Goal: Obtain resource: Obtain resource

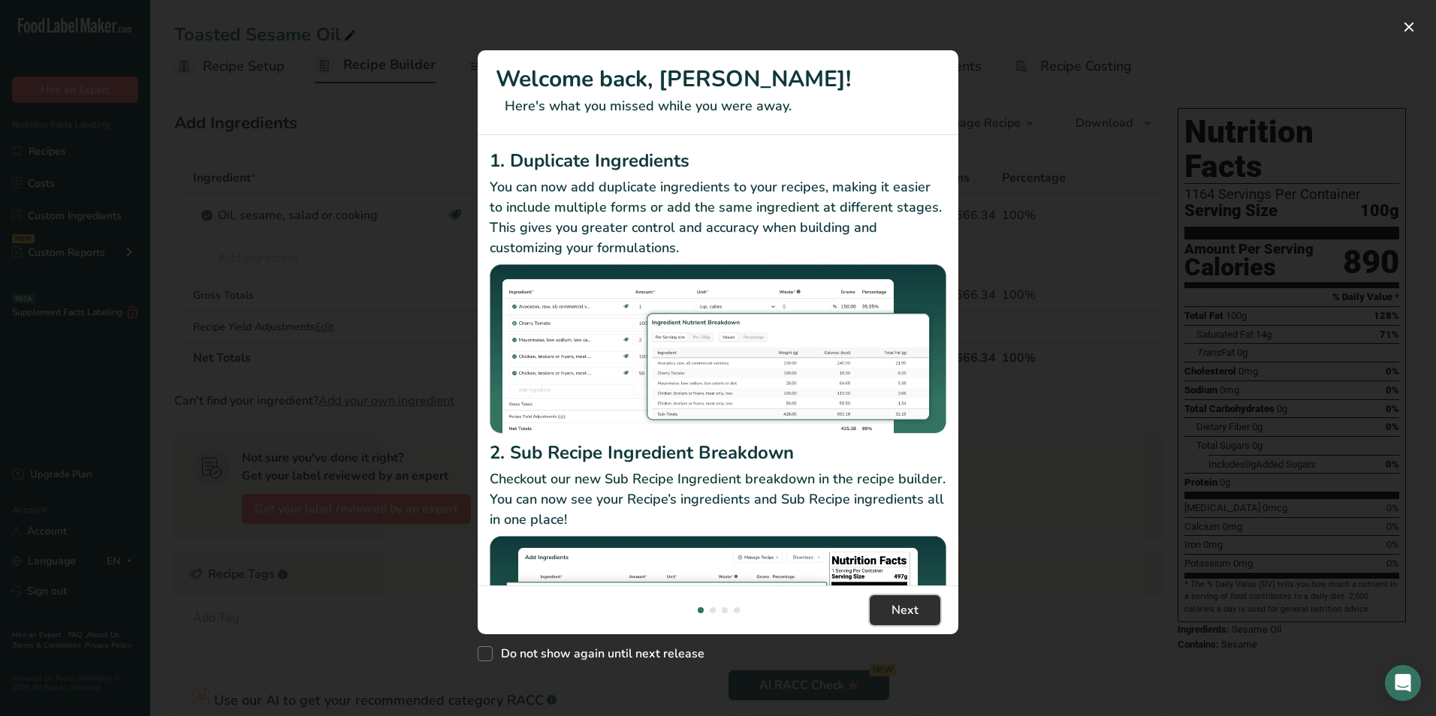
click at [906, 606] on span "Next" at bounding box center [904, 611] width 27 height 18
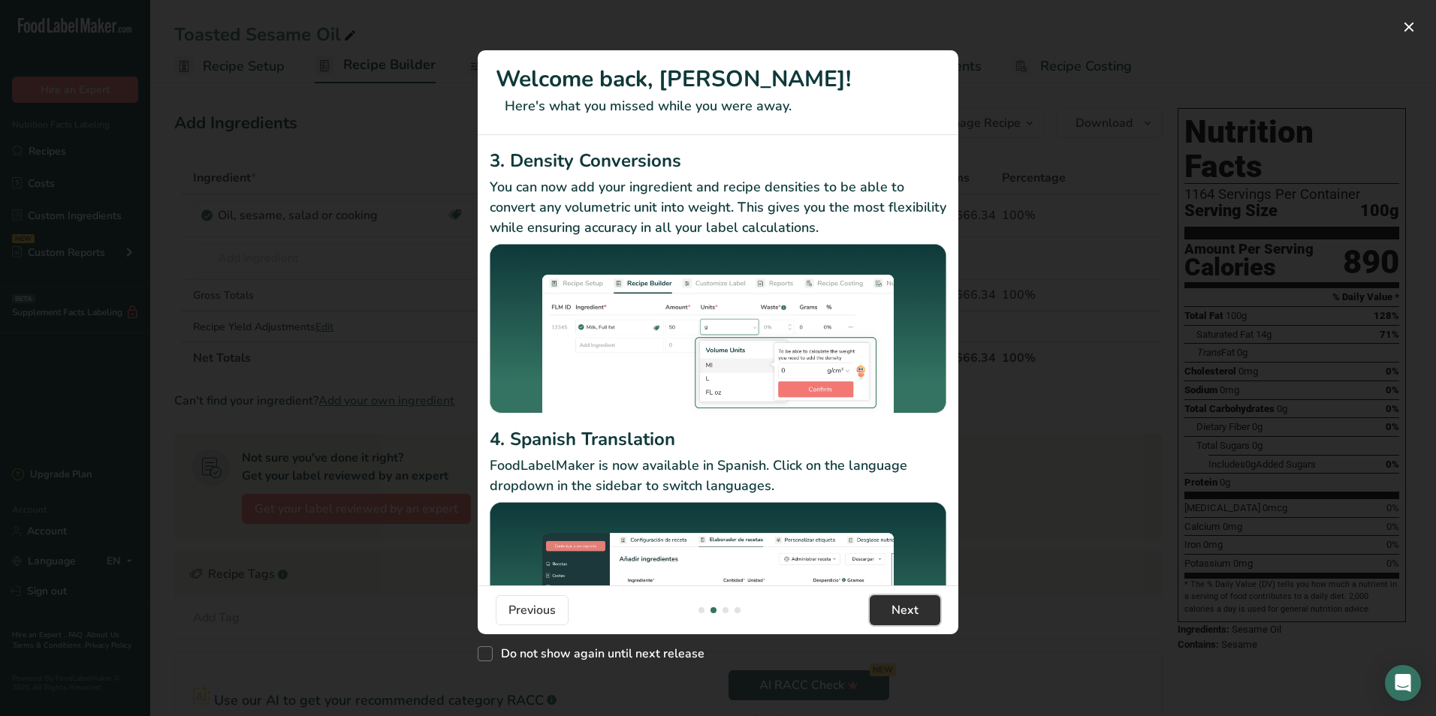
click at [906, 606] on span "Next" at bounding box center [904, 611] width 27 height 18
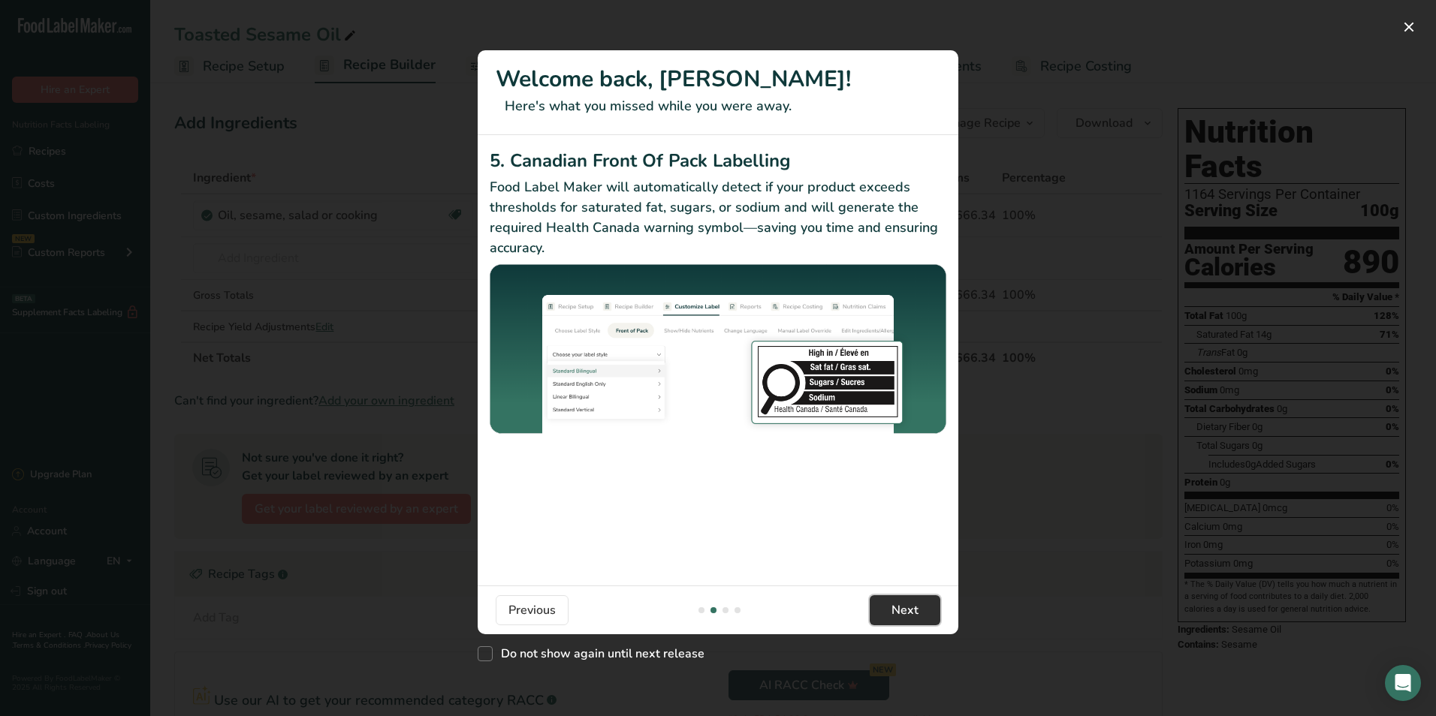
click at [906, 606] on span "Next" at bounding box center [904, 611] width 27 height 18
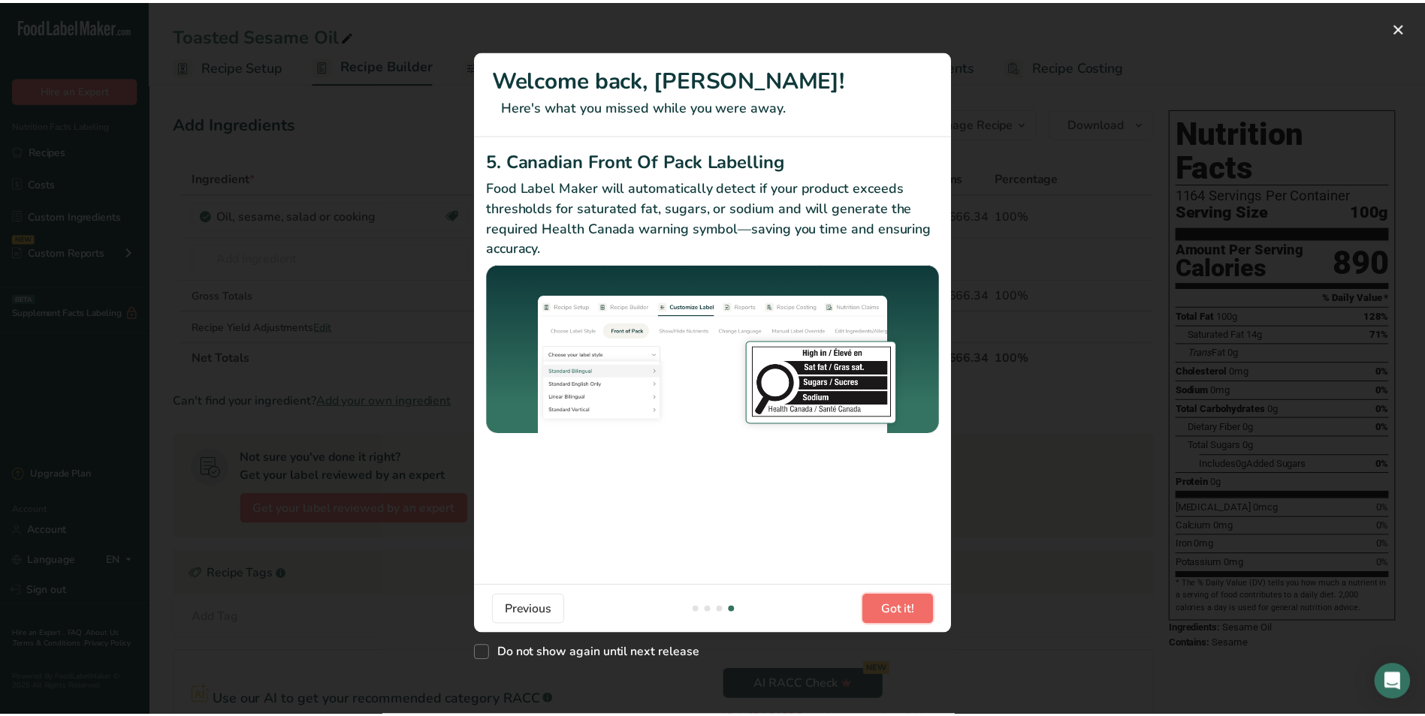
scroll to position [0, 1442]
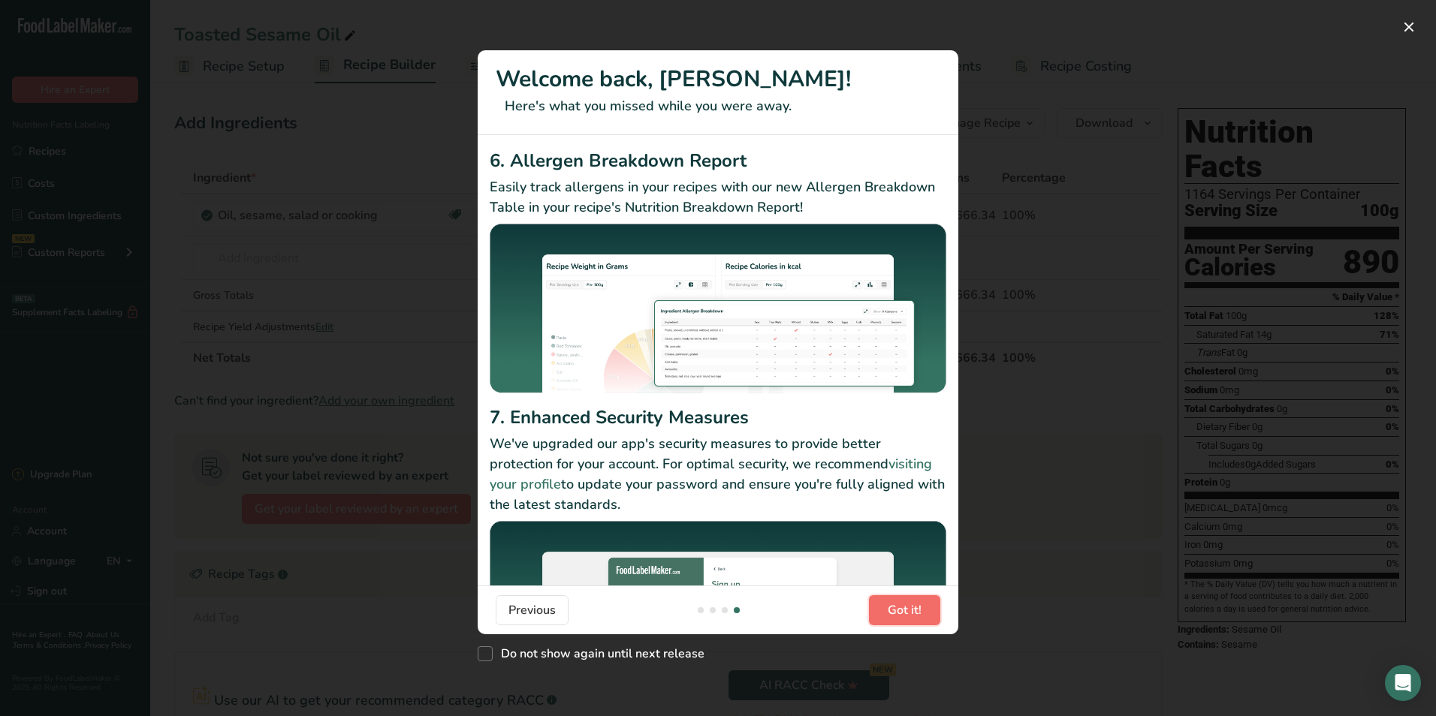
click at [906, 606] on span "Got it!" at bounding box center [905, 611] width 34 height 18
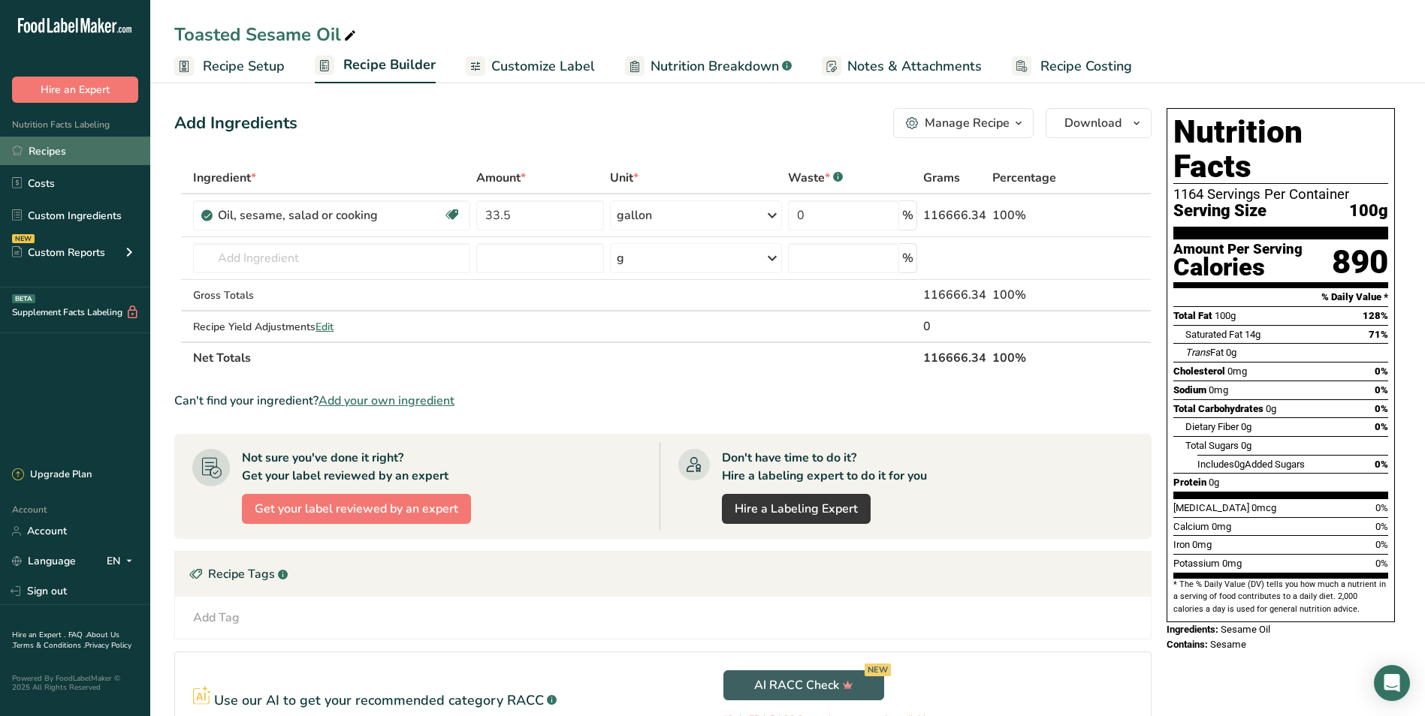
drag, startPoint x: 32, startPoint y: 149, endPoint x: 48, endPoint y: 149, distance: 16.5
click at [32, 149] on link "Recipes" at bounding box center [75, 151] width 150 height 29
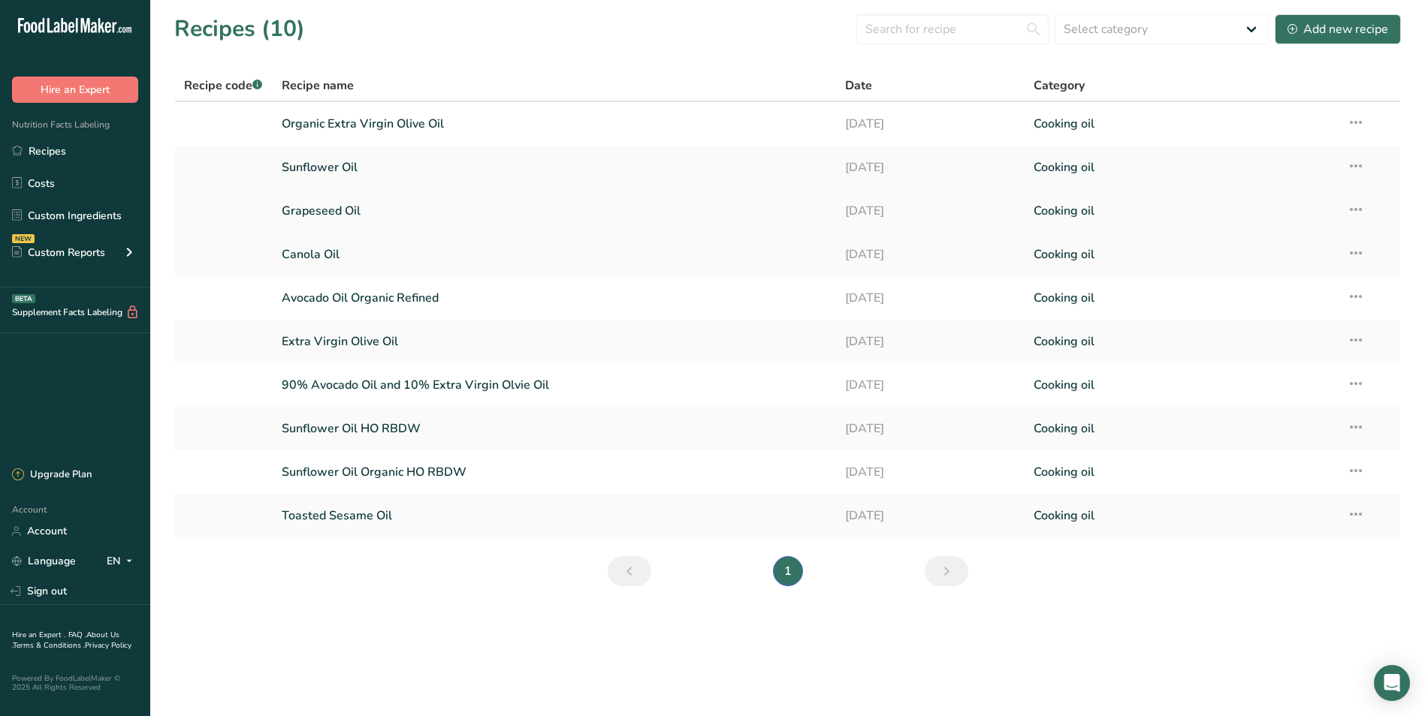
click at [328, 207] on link "Grapeseed Oil" at bounding box center [555, 211] width 546 height 32
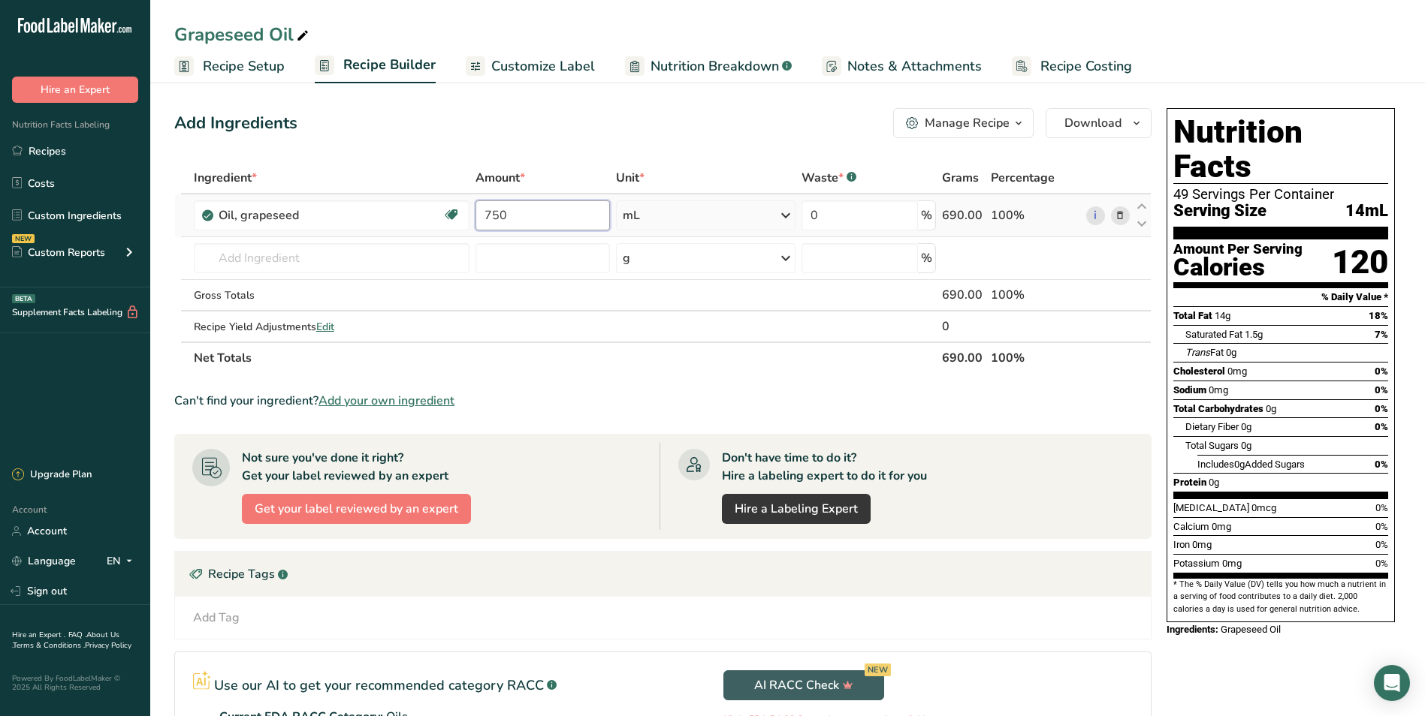
click at [517, 215] on input "750" at bounding box center [542, 216] width 134 height 30
type input "7"
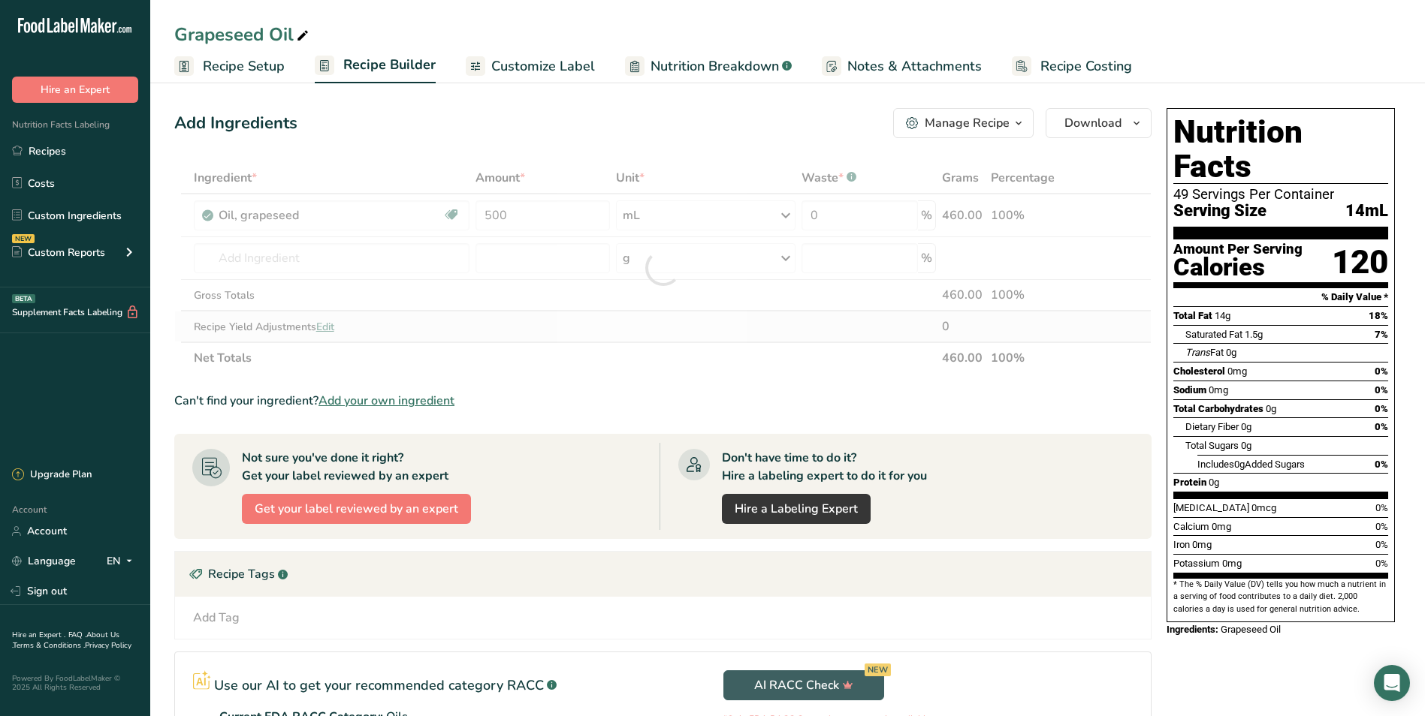
click at [714, 318] on div "Ingredient * Amount * Unit * Waste * .a-a{fill:#347362;}.b-a{fill:#fff;} Grams …" at bounding box center [662, 268] width 977 height 212
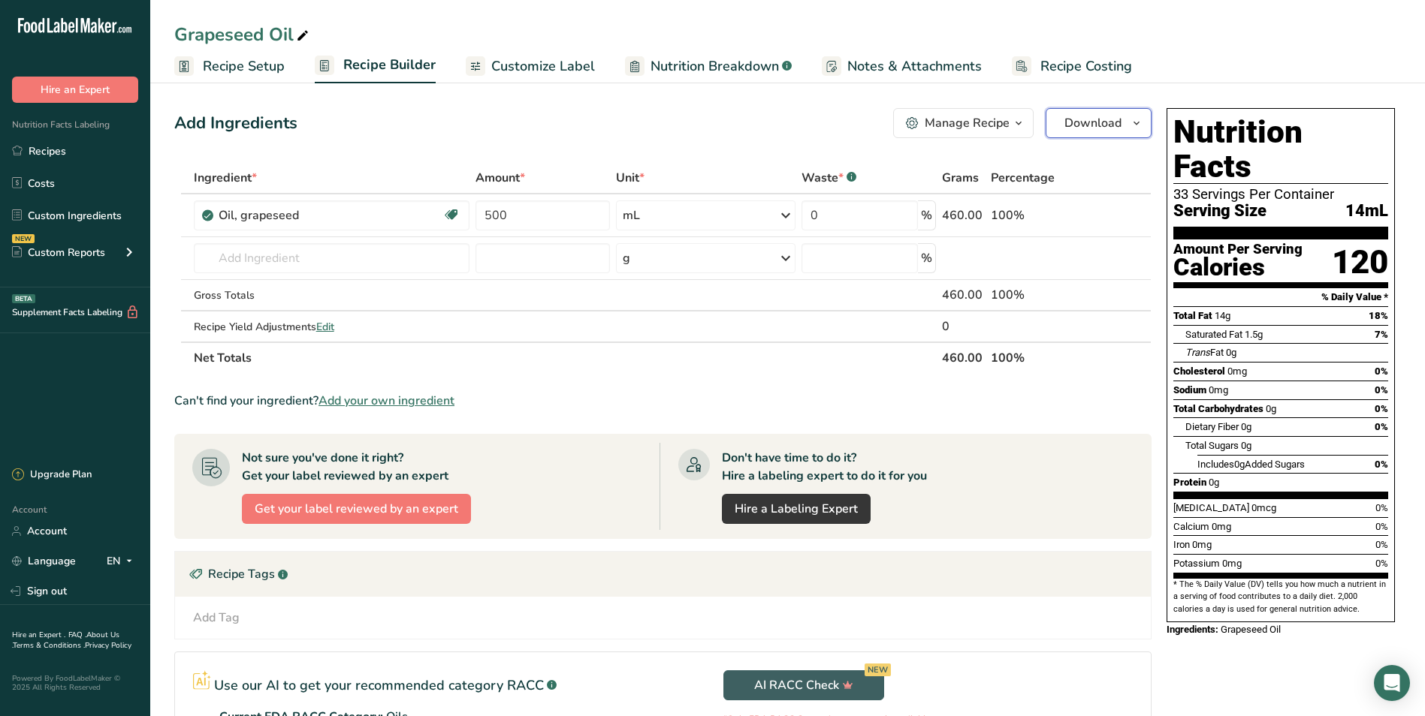
click at [1090, 120] on span "Download" at bounding box center [1092, 123] width 57 height 18
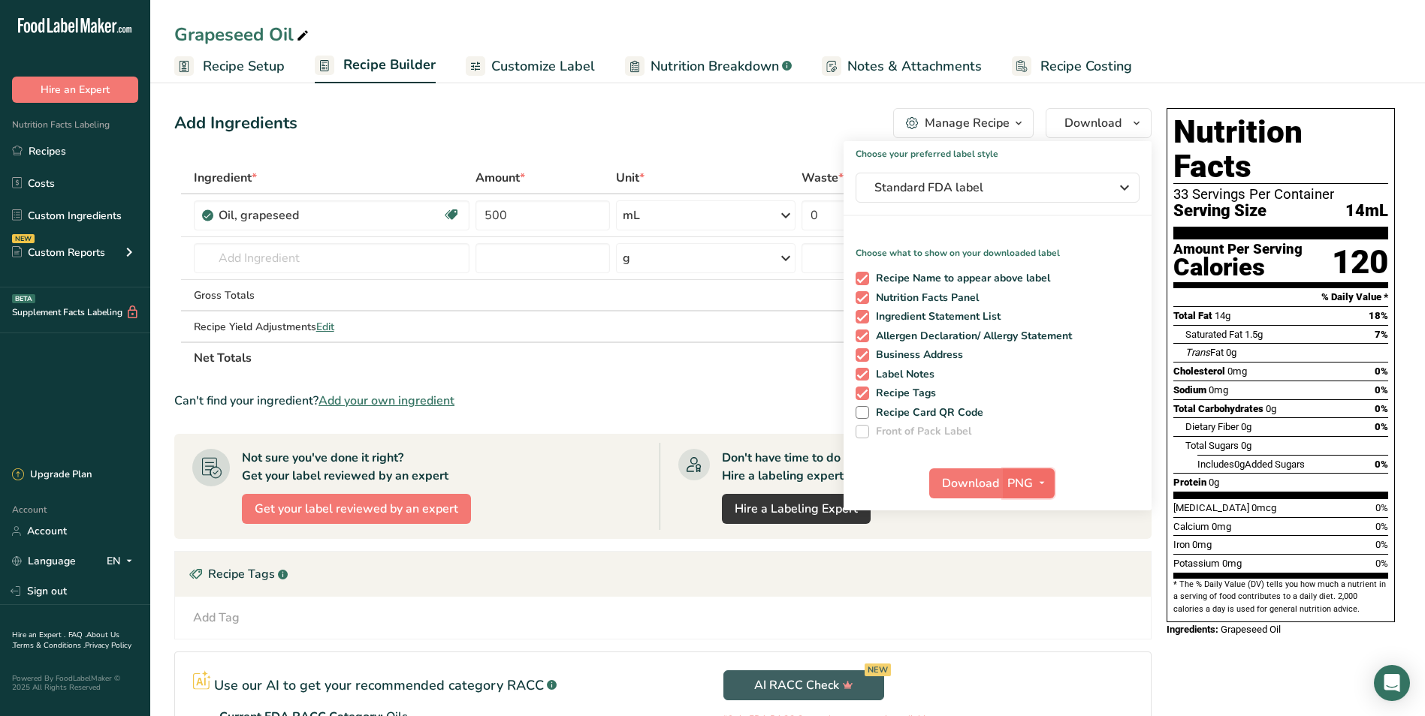
click at [1039, 486] on icon "button" at bounding box center [1042, 483] width 12 height 19
click at [1036, 514] on link "PNG" at bounding box center [1030, 514] width 48 height 25
click at [964, 478] on span "Download" at bounding box center [970, 484] width 57 height 18
click at [1043, 478] on icon "button" at bounding box center [1042, 483] width 12 height 19
click at [1036, 565] on link "SVG" at bounding box center [1030, 563] width 48 height 25
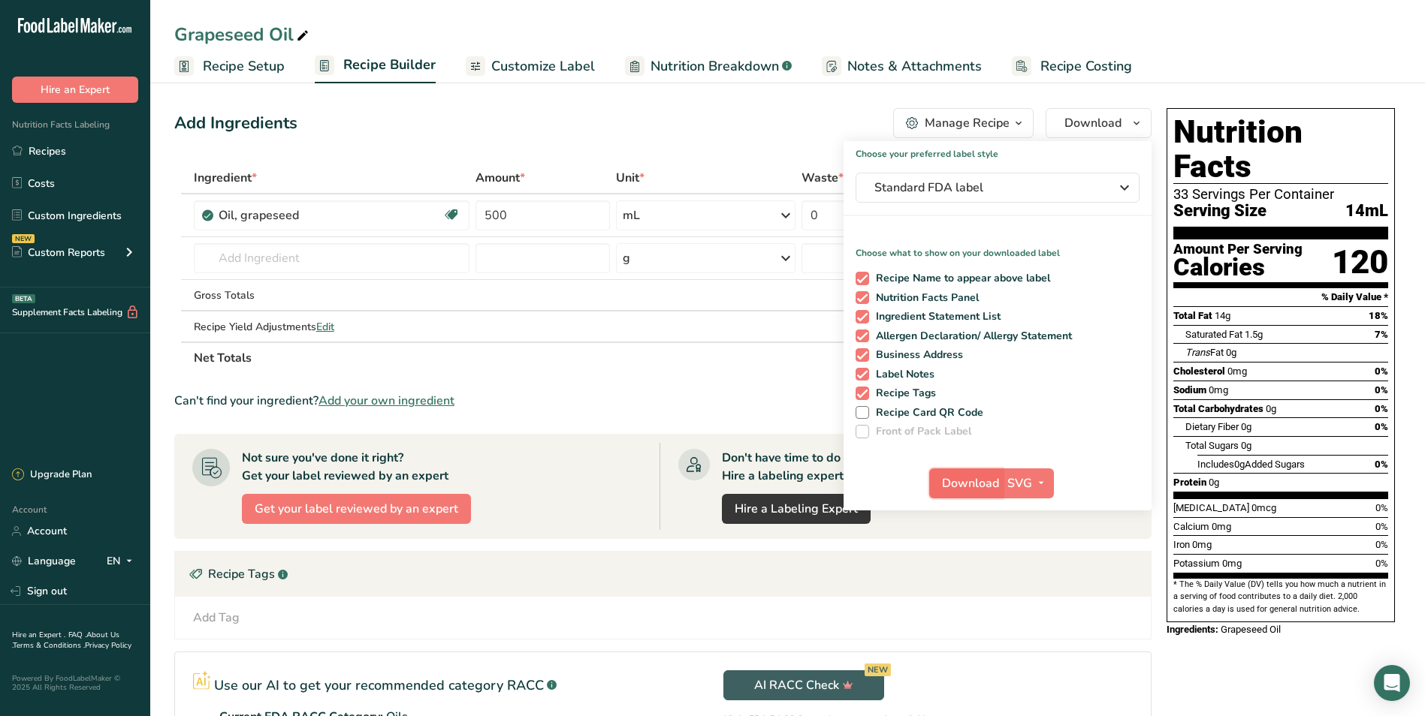
click at [980, 478] on span "Download" at bounding box center [970, 484] width 57 height 18
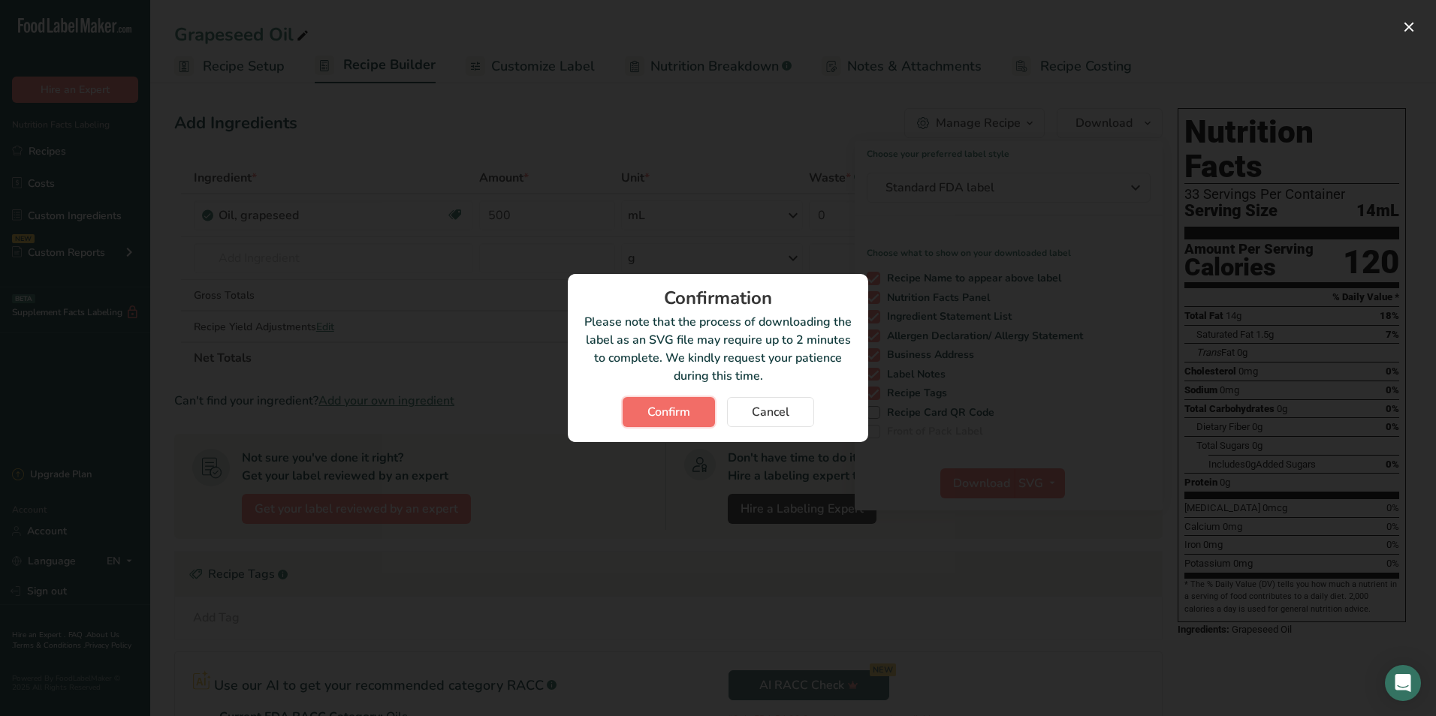
click at [658, 413] on span "Confirm" at bounding box center [668, 412] width 43 height 18
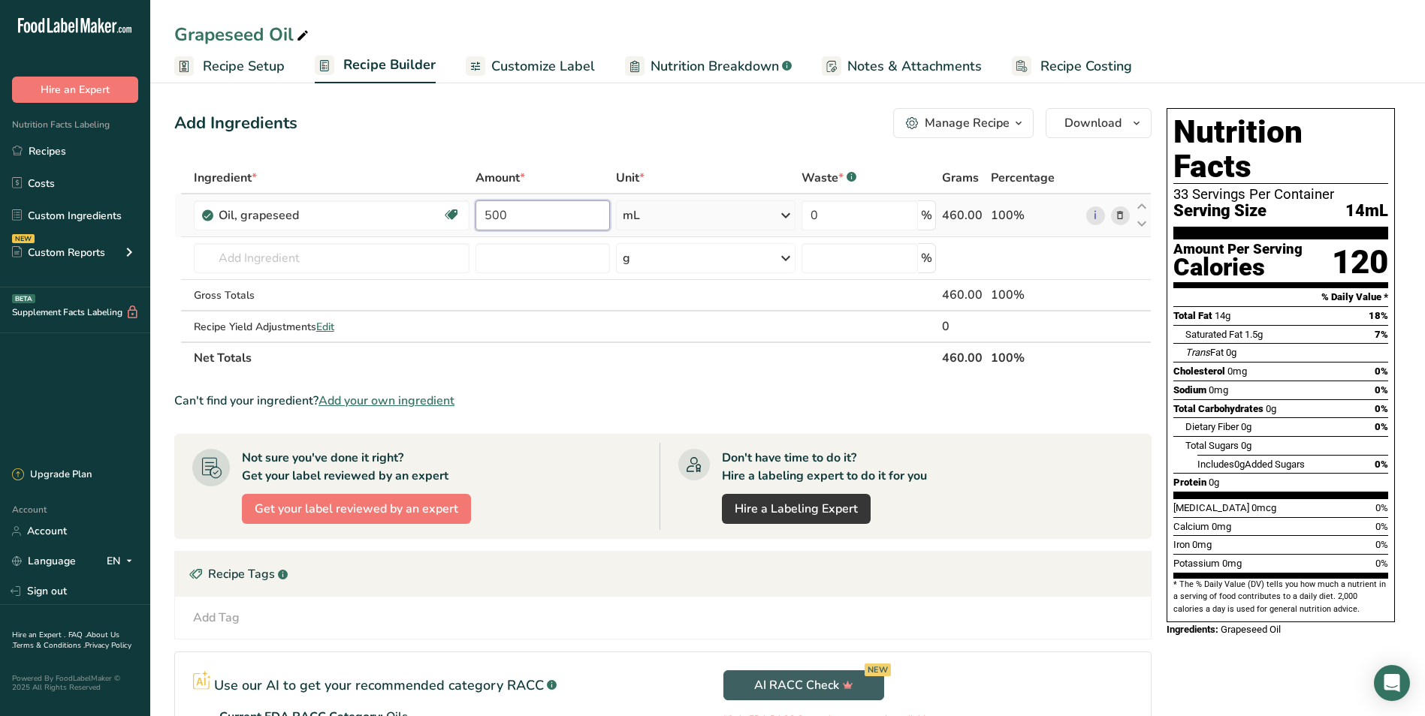
click at [527, 218] on input "500" at bounding box center [542, 216] width 134 height 30
type input "5"
type input "750"
click at [579, 282] on div "Ingredient * Amount * Unit * Waste * .a-a{fill:#347362;}.b-a{fill:#fff;} Grams …" at bounding box center [662, 268] width 977 height 212
click at [1112, 110] on button "Download" at bounding box center [1098, 123] width 106 height 30
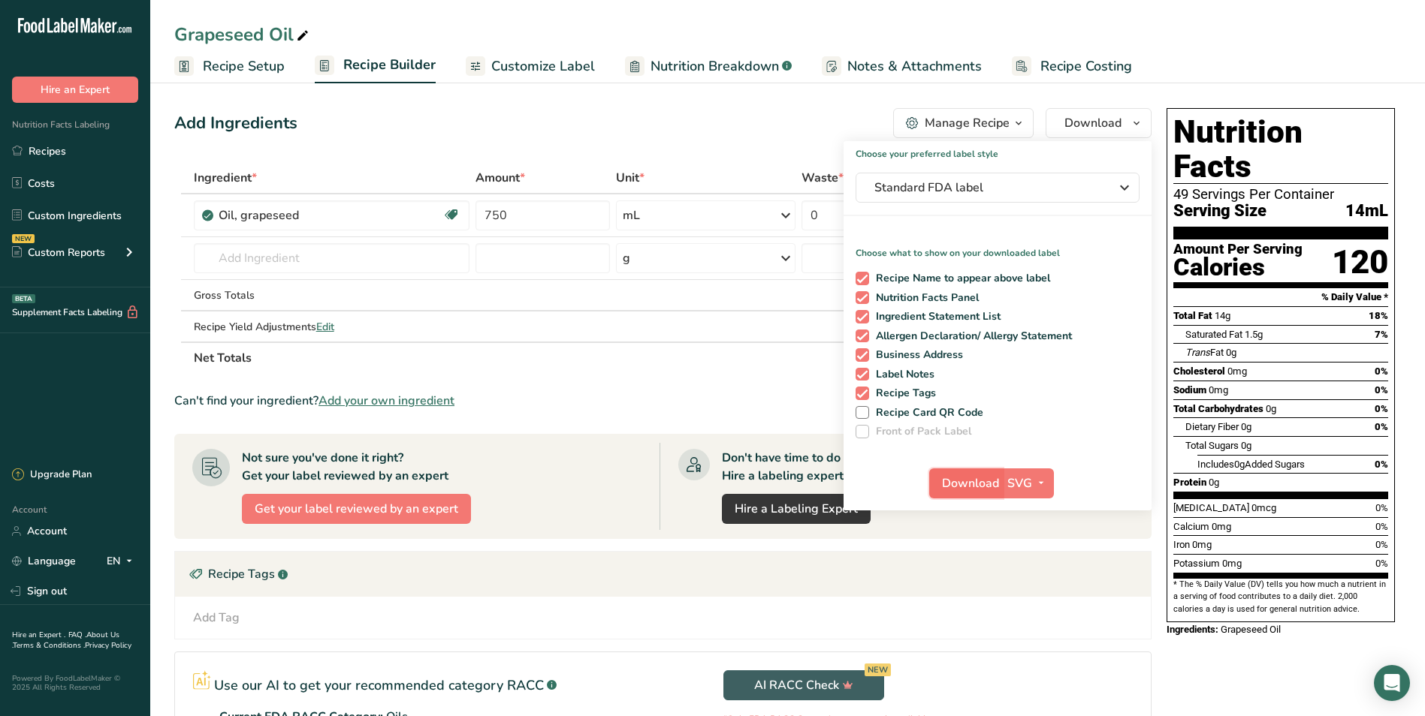
click at [985, 490] on span "Download" at bounding box center [970, 484] width 57 height 18
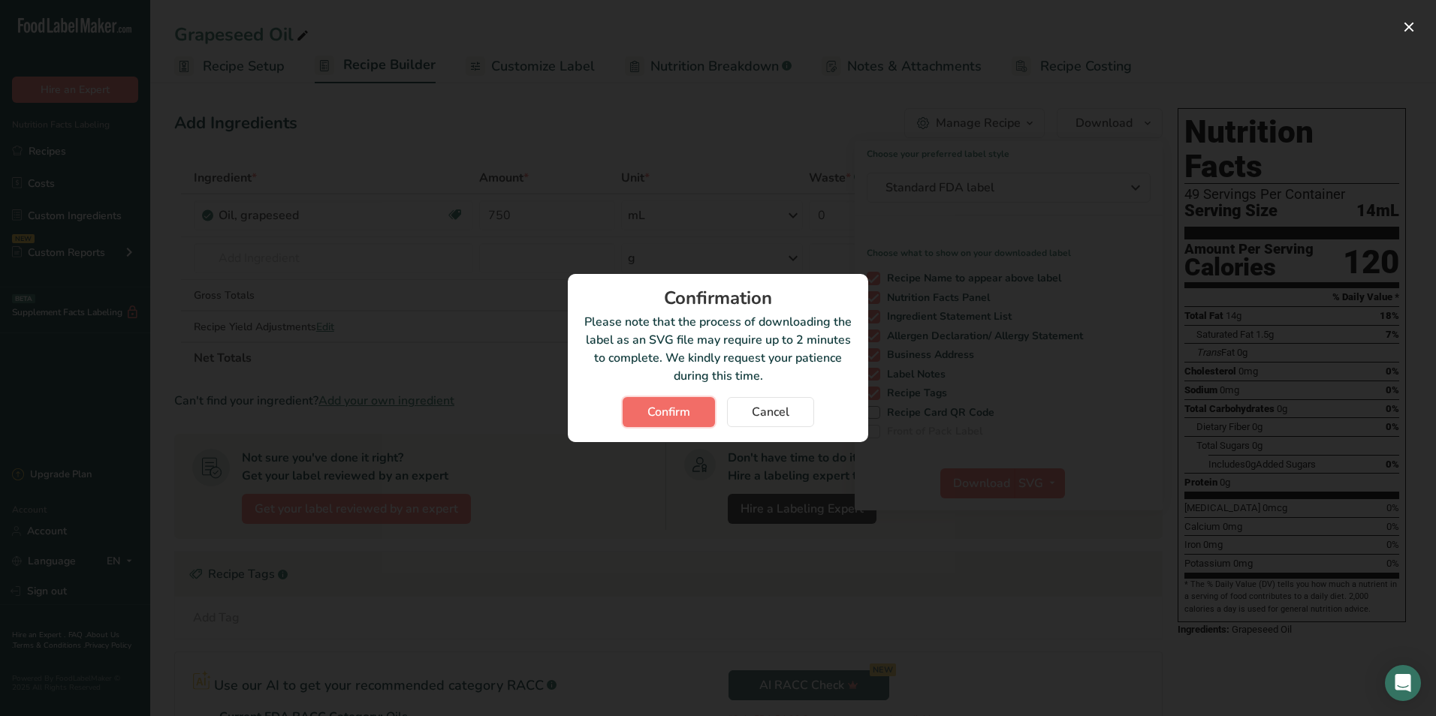
click at [678, 415] on span "Confirm" at bounding box center [668, 412] width 43 height 18
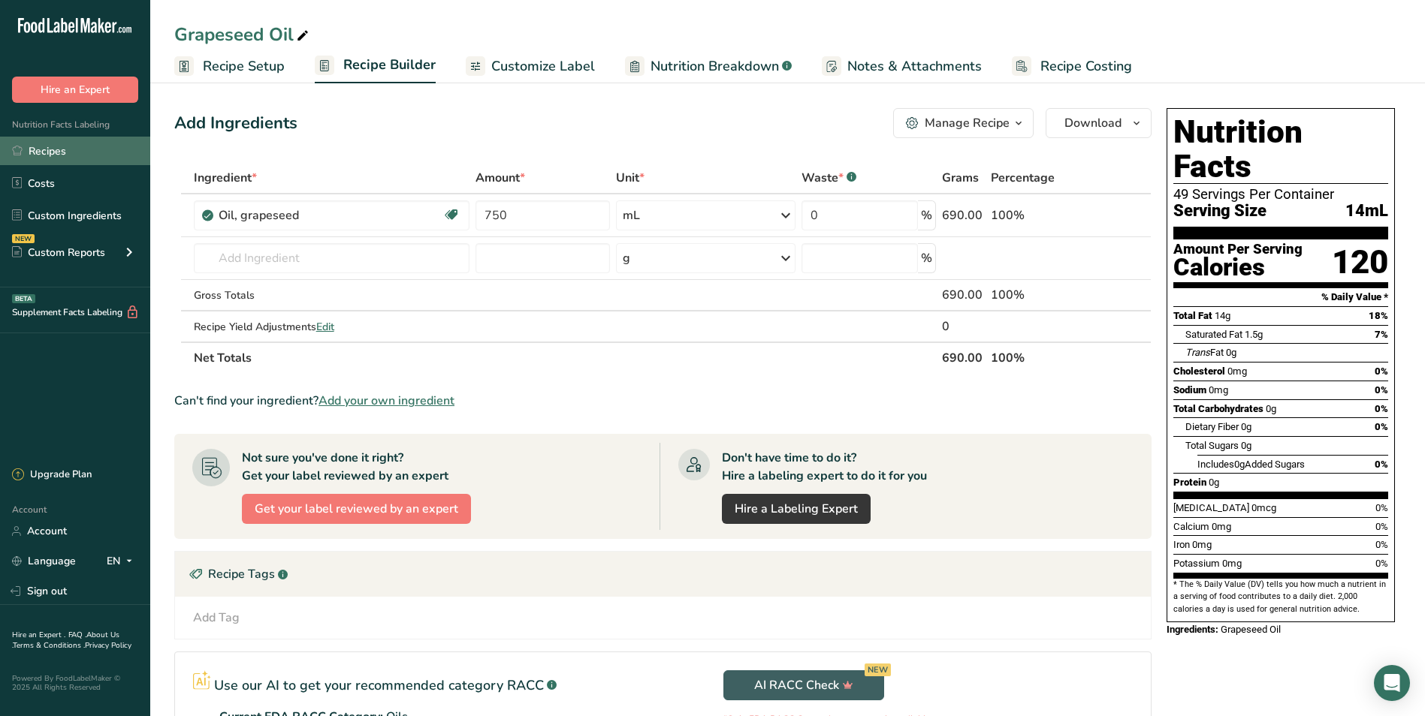
click at [42, 153] on link "Recipes" at bounding box center [75, 151] width 150 height 29
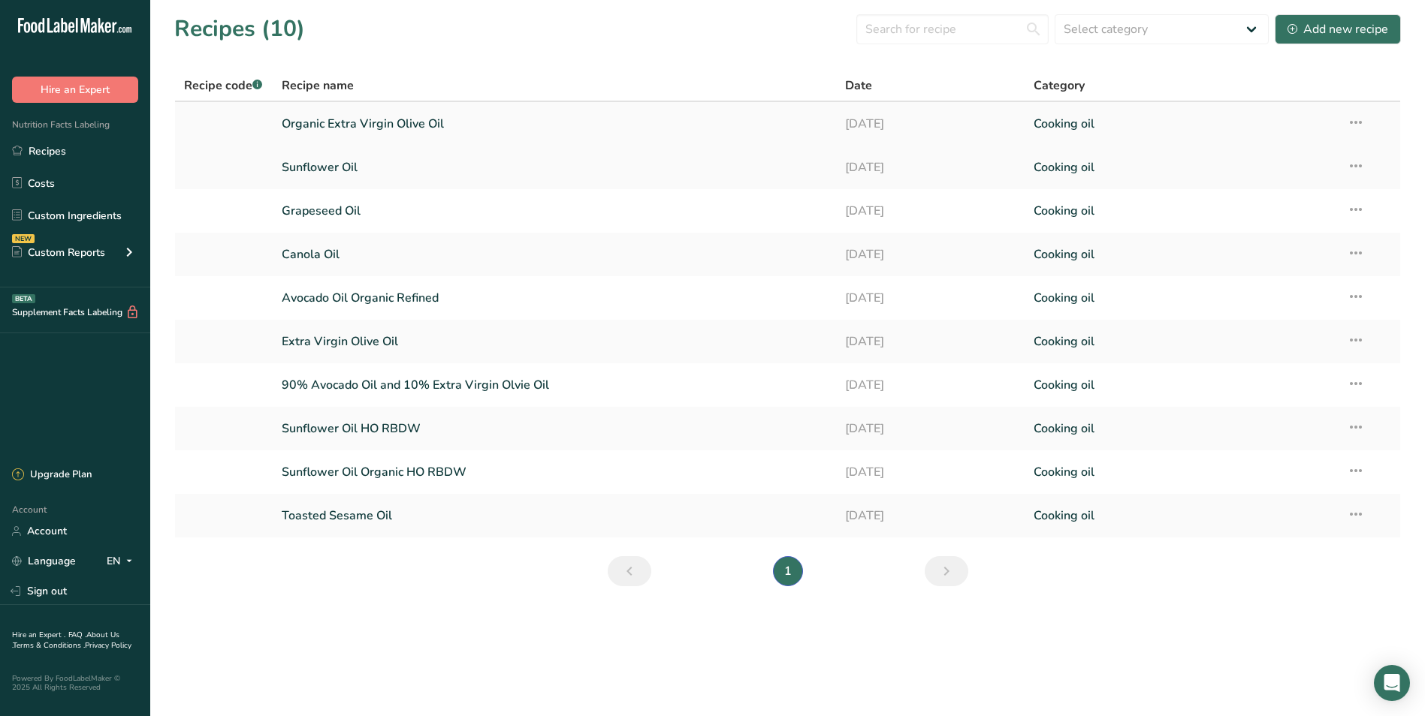
click at [378, 121] on link "Organic Extra Virgin Olive Oil" at bounding box center [555, 124] width 546 height 32
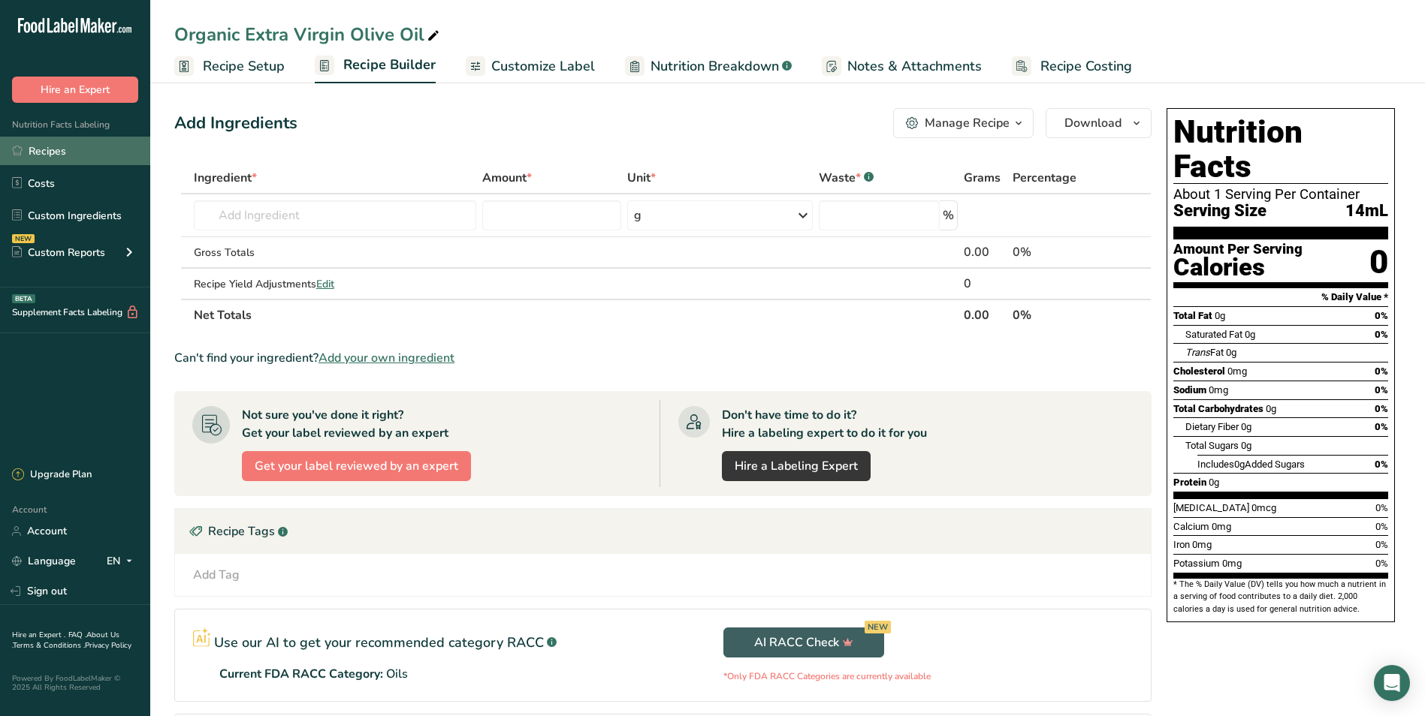
click at [33, 142] on link "Recipes" at bounding box center [75, 151] width 150 height 29
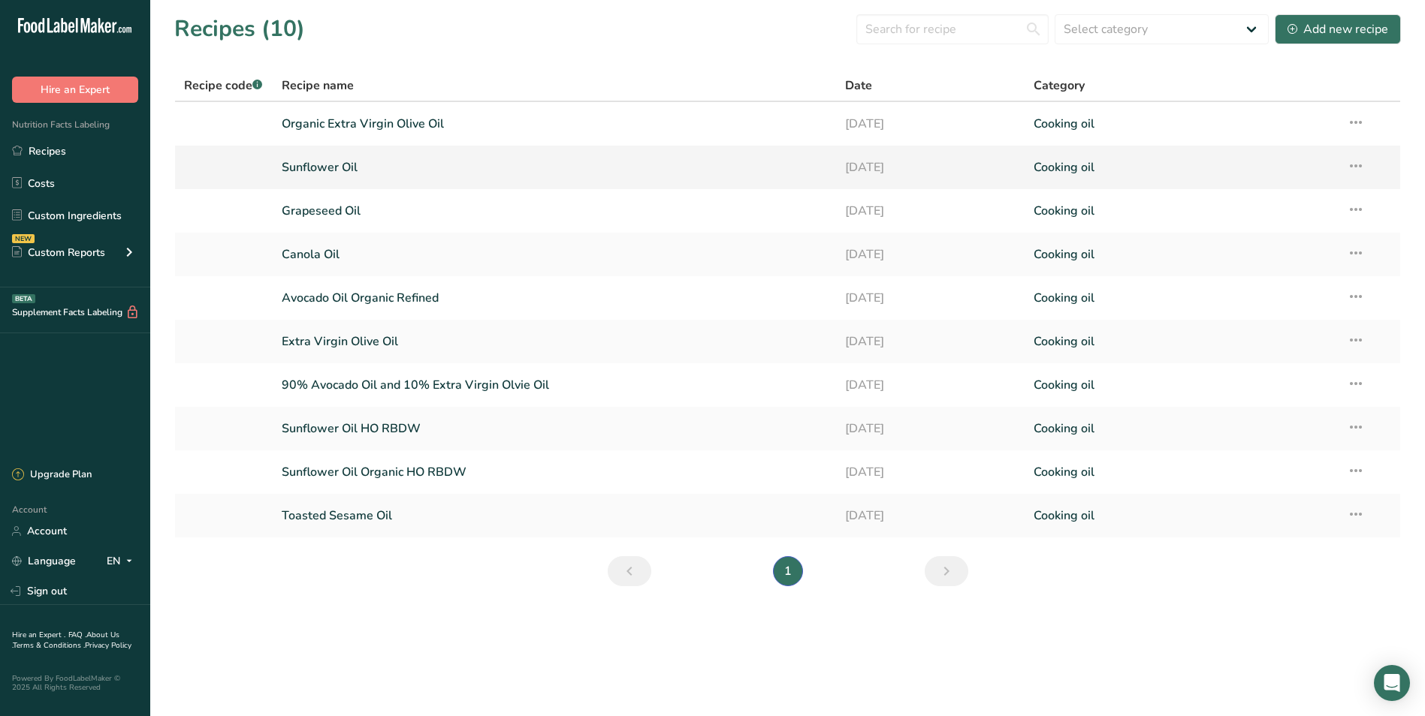
click at [347, 168] on link "Sunflower Oil" at bounding box center [555, 168] width 546 height 32
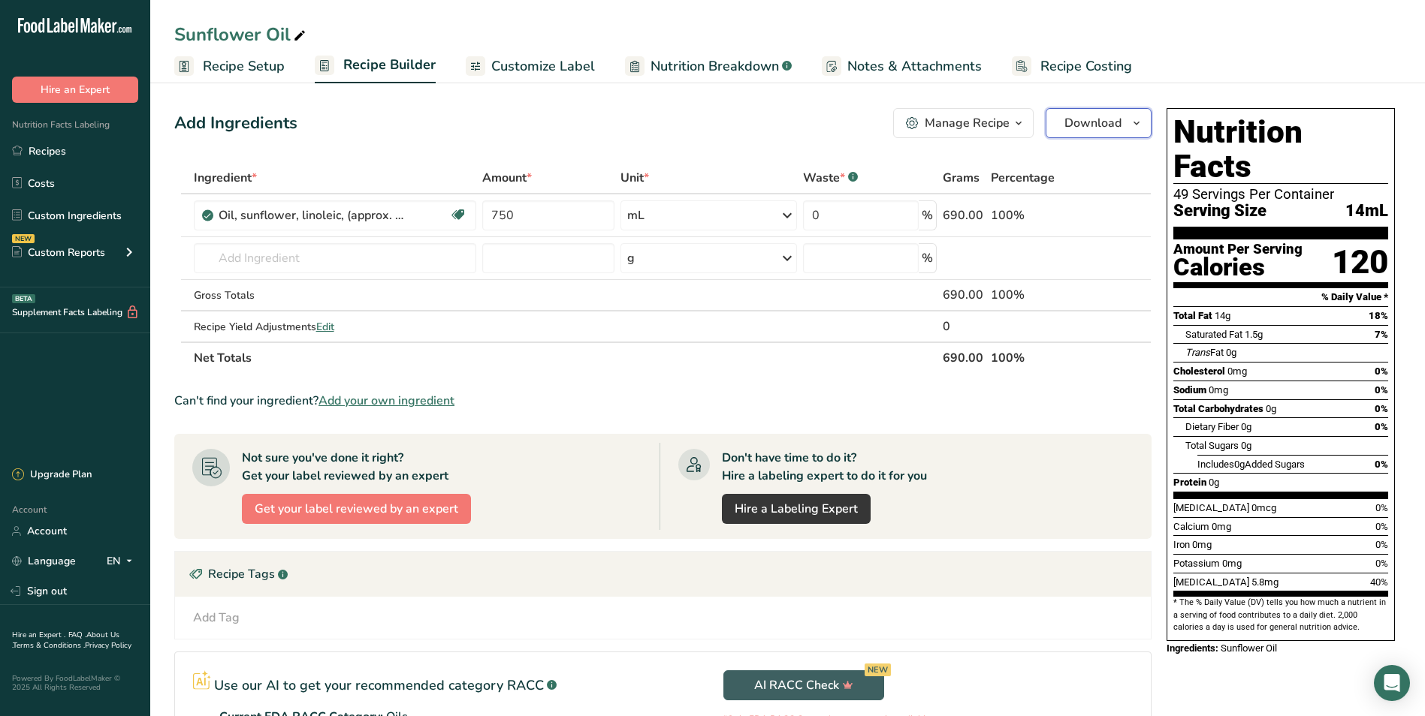
click at [1120, 128] on span "Download" at bounding box center [1092, 123] width 57 height 18
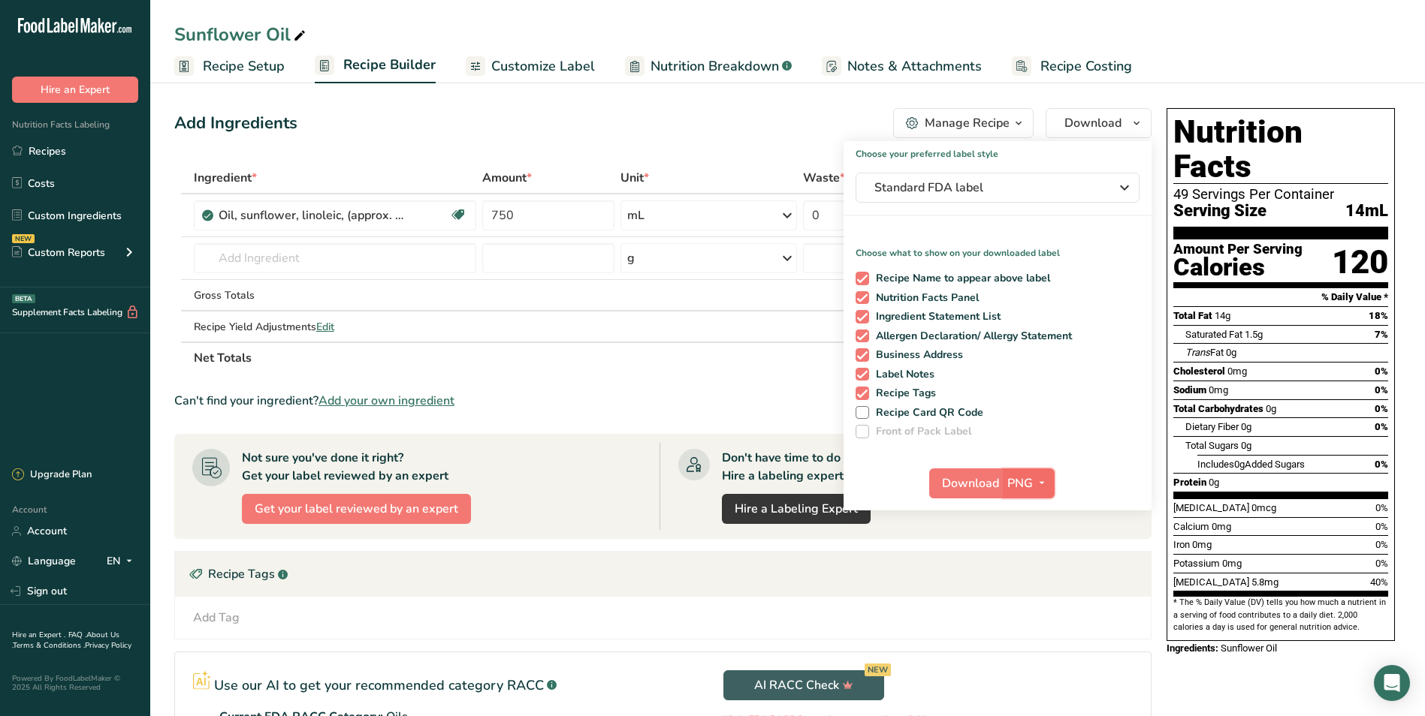
click at [1033, 484] on span "button" at bounding box center [1042, 484] width 18 height 18
click at [1036, 561] on link "SVG" at bounding box center [1030, 563] width 48 height 25
click at [973, 487] on span "Download" at bounding box center [970, 484] width 57 height 18
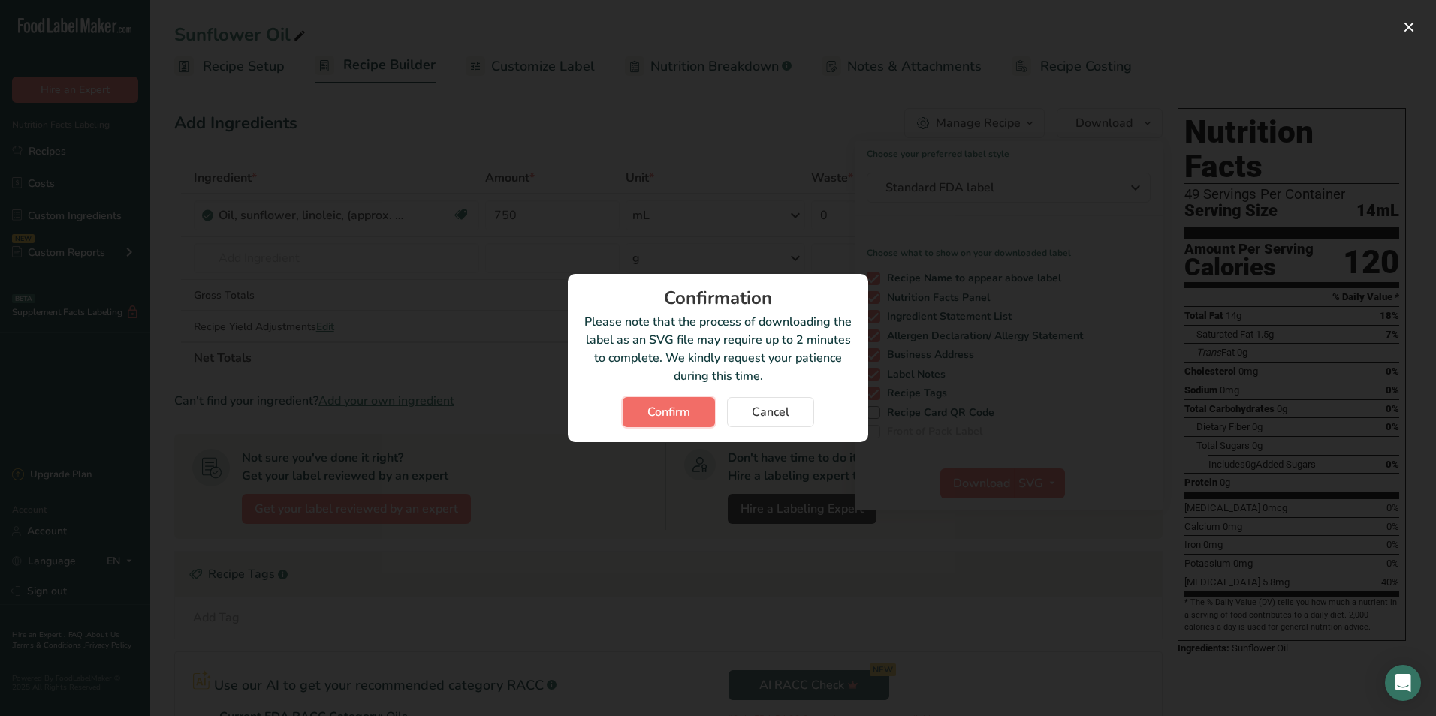
click at [696, 416] on button "Confirm" at bounding box center [669, 412] width 92 height 30
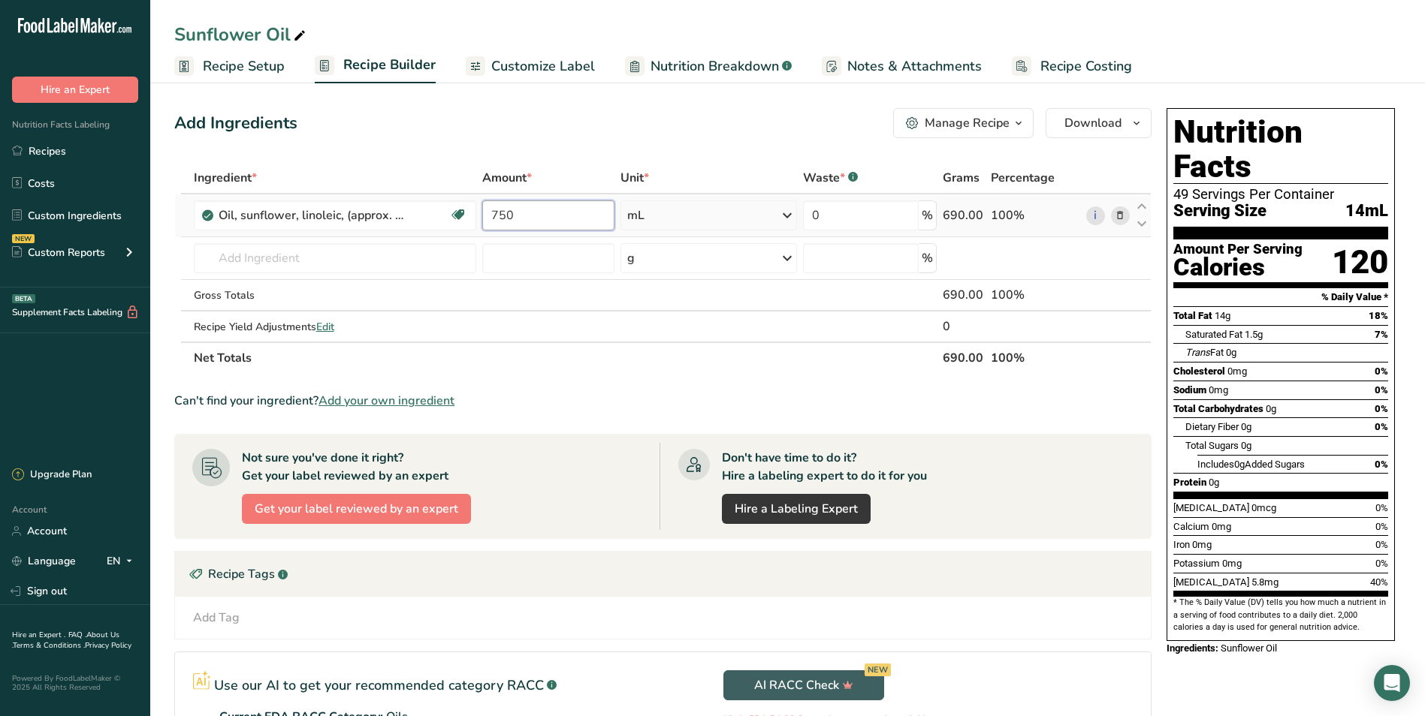
click at [578, 205] on input "750" at bounding box center [548, 216] width 132 height 30
type input "7"
type input "500"
click at [885, 375] on section "Ingredient * Amount * Unit * Waste * .a-a{fill:#347362;}.b-a{fill:#fff;} Grams …" at bounding box center [662, 500] width 977 height 677
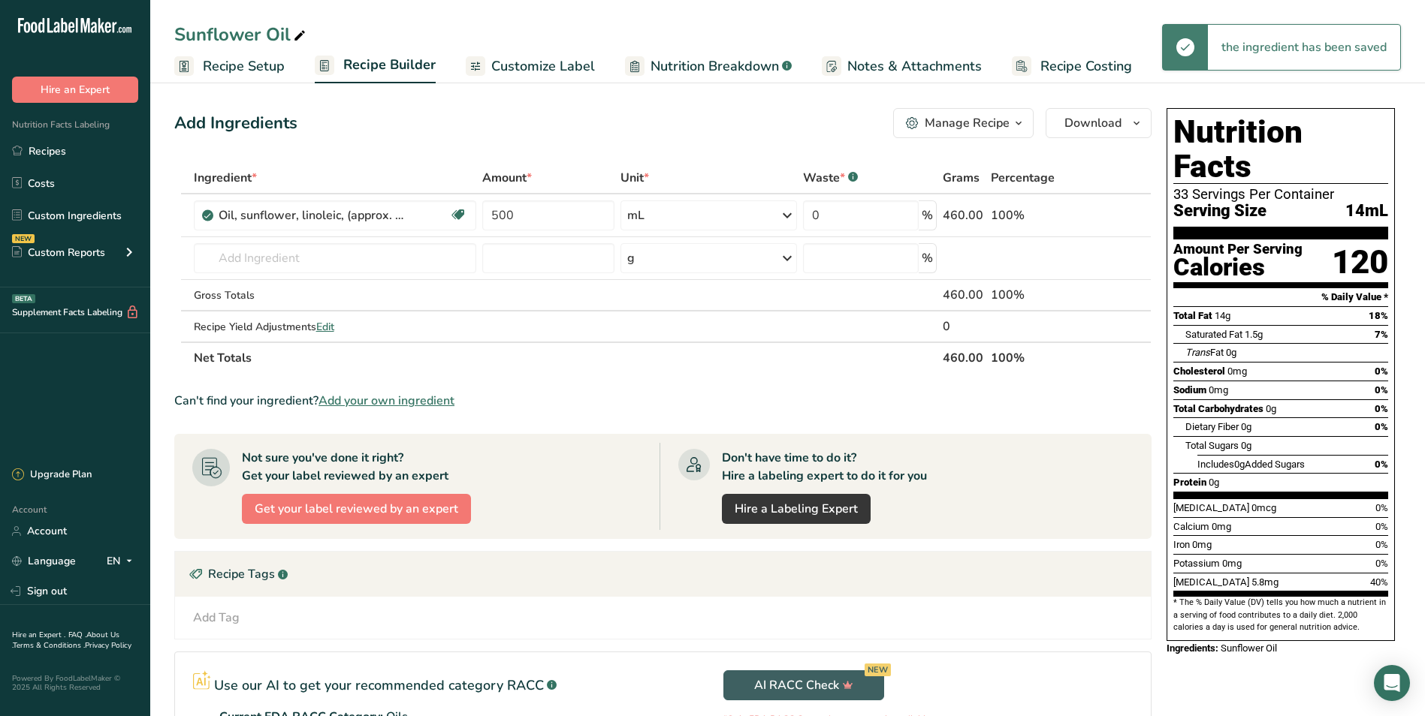
click at [1013, 123] on icon "button" at bounding box center [1018, 123] width 12 height 19
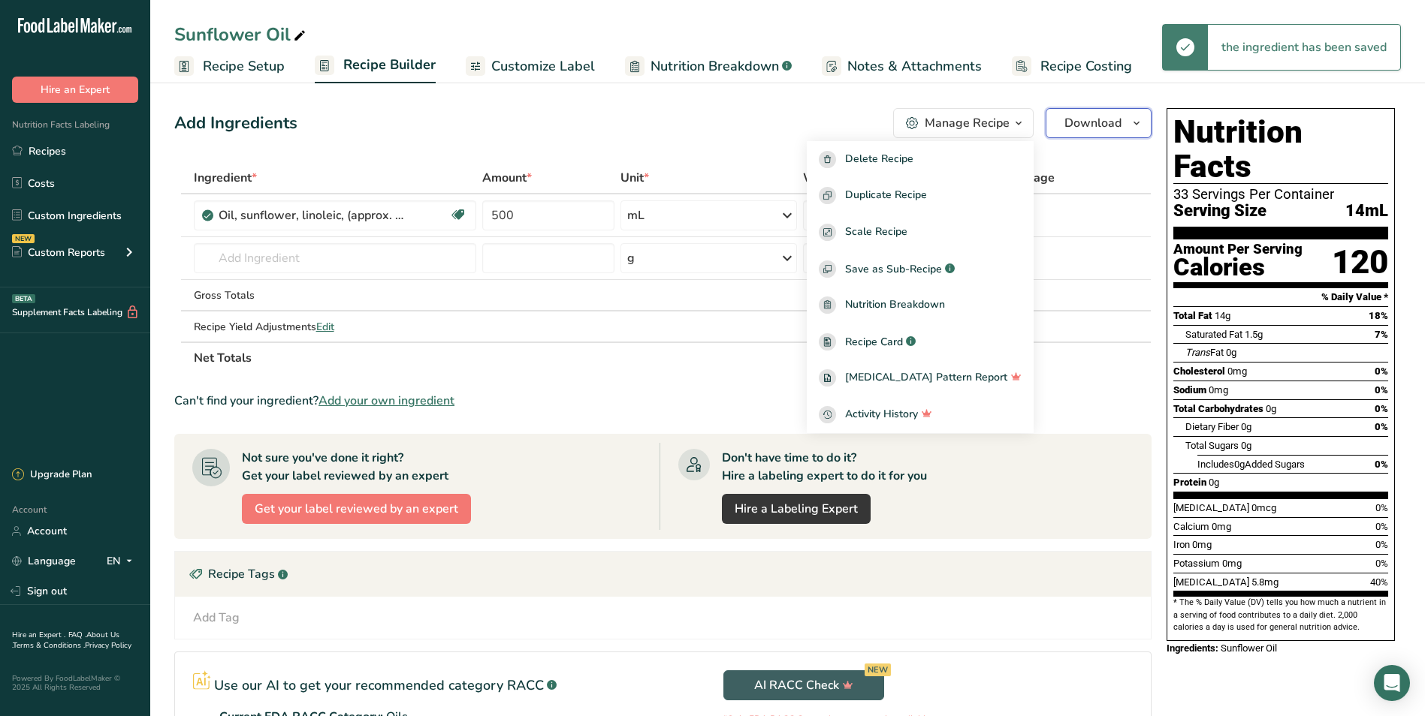
click at [1097, 118] on span "Download" at bounding box center [1092, 123] width 57 height 18
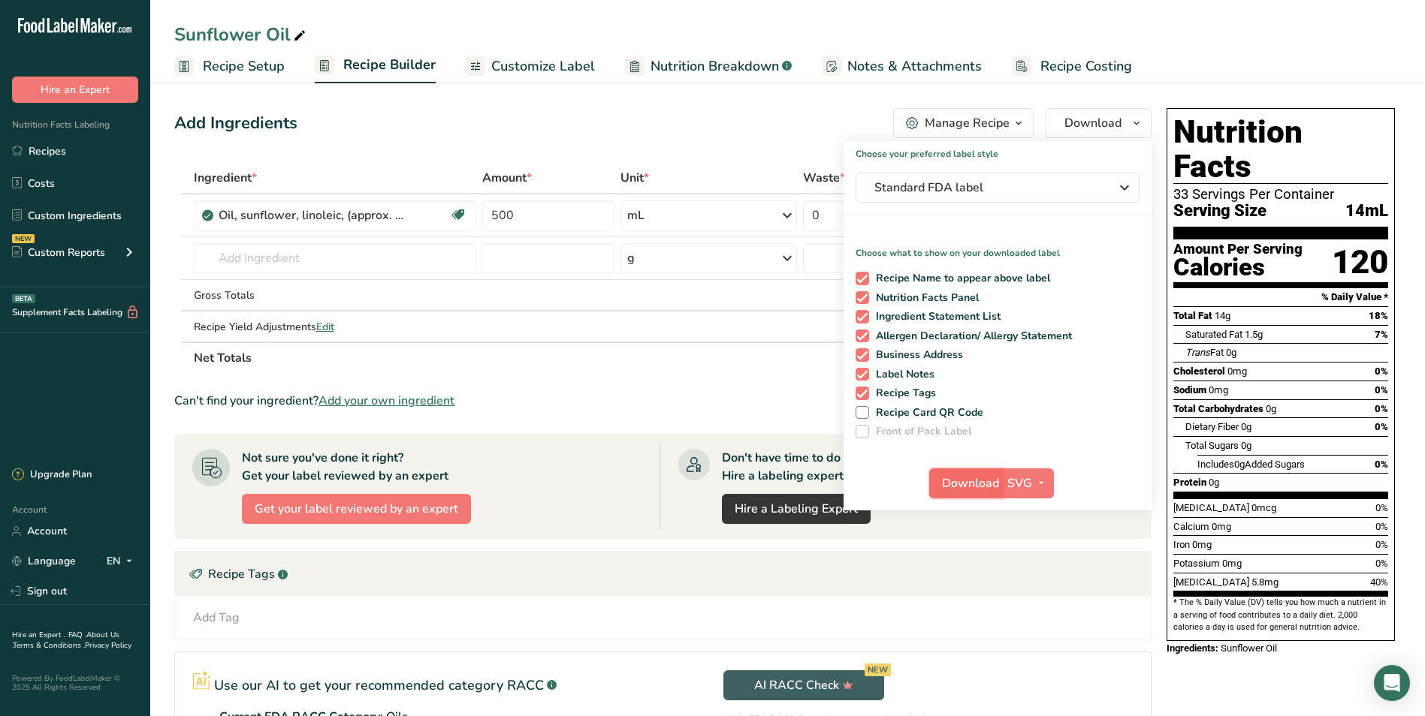
click at [967, 479] on span "Download" at bounding box center [970, 484] width 57 height 18
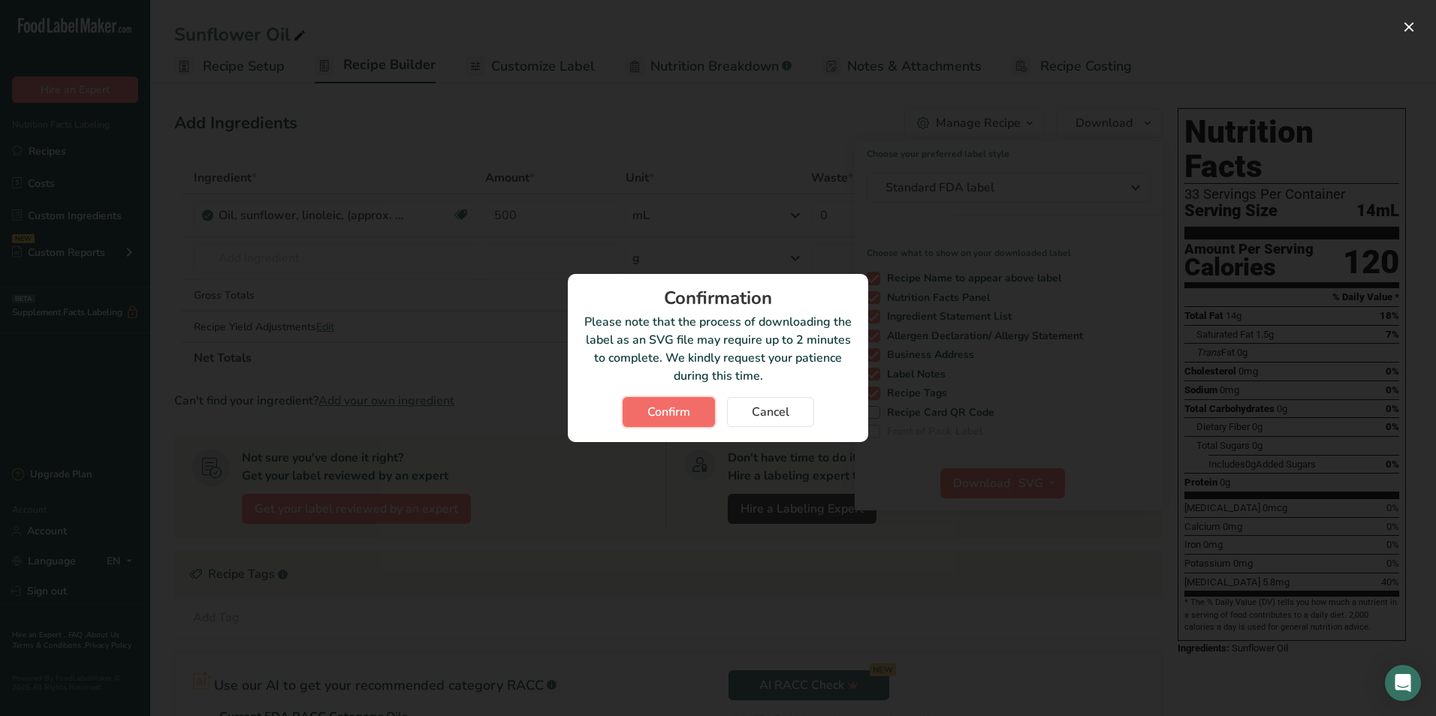
click at [659, 418] on span "Confirm" at bounding box center [668, 412] width 43 height 18
